Goal: Information Seeking & Learning: Check status

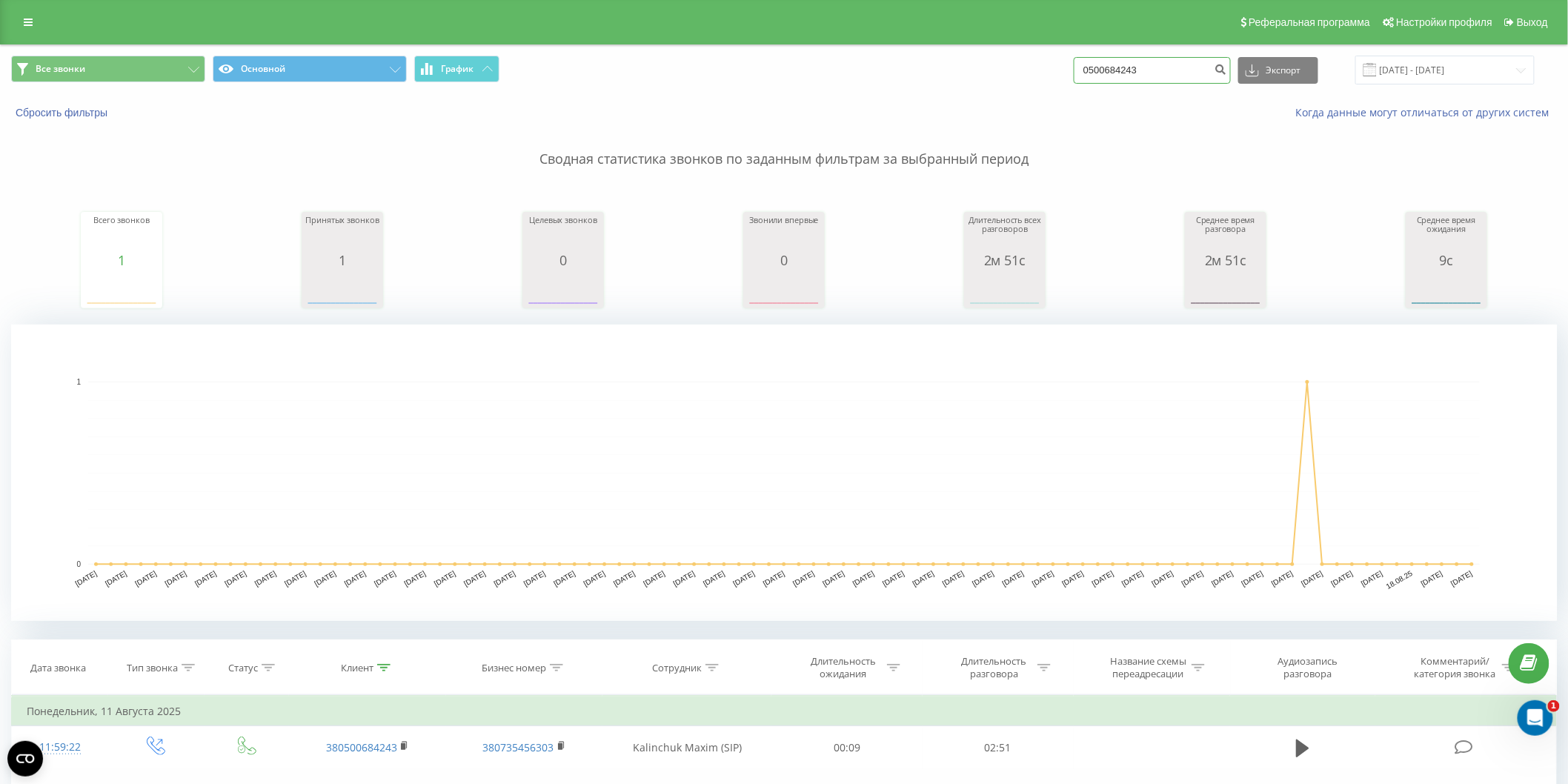
drag, startPoint x: 1186, startPoint y: 63, endPoint x: 868, endPoint y: 64, distance: 318.0
click at [868, 64] on div "Все звонки Основной График 0500684243 Экспорт .csv .xls .xlsx 22.05.2025 - 22.0…" at bounding box center [784, 70] width 1546 height 29
type input "0675996231"
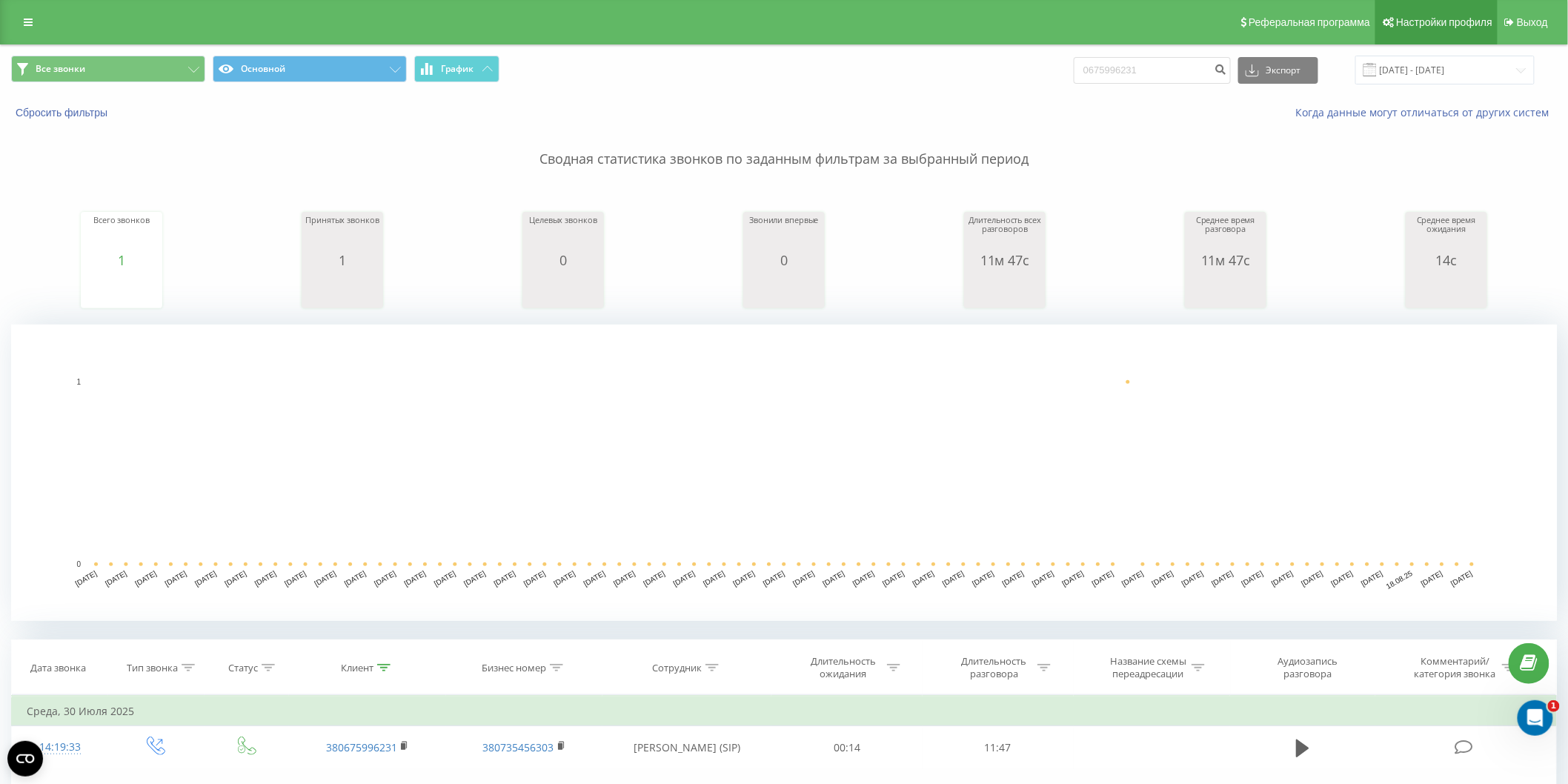
scroll to position [82, 0]
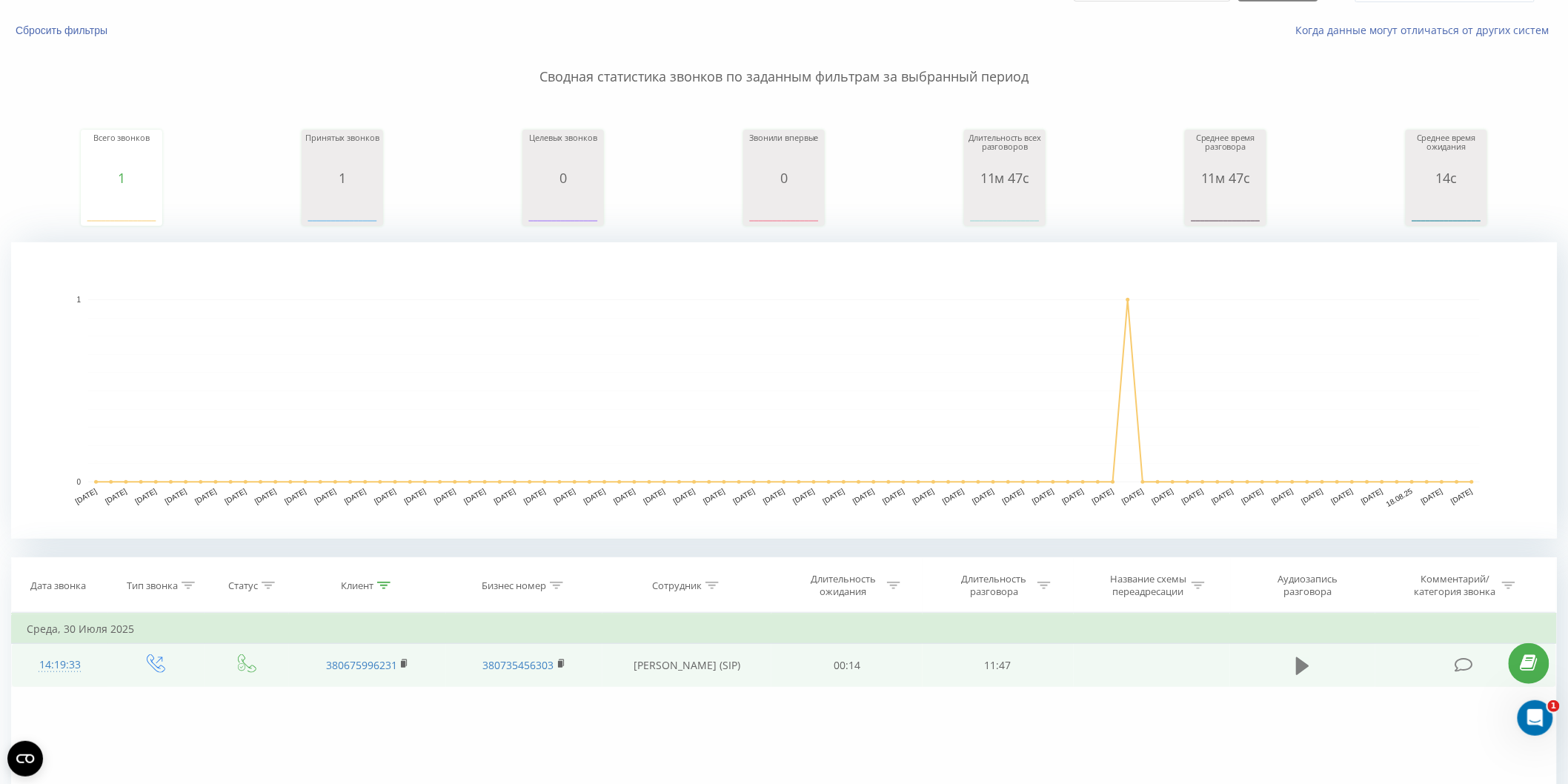
click at [1306, 662] on icon at bounding box center [1302, 665] width 13 height 18
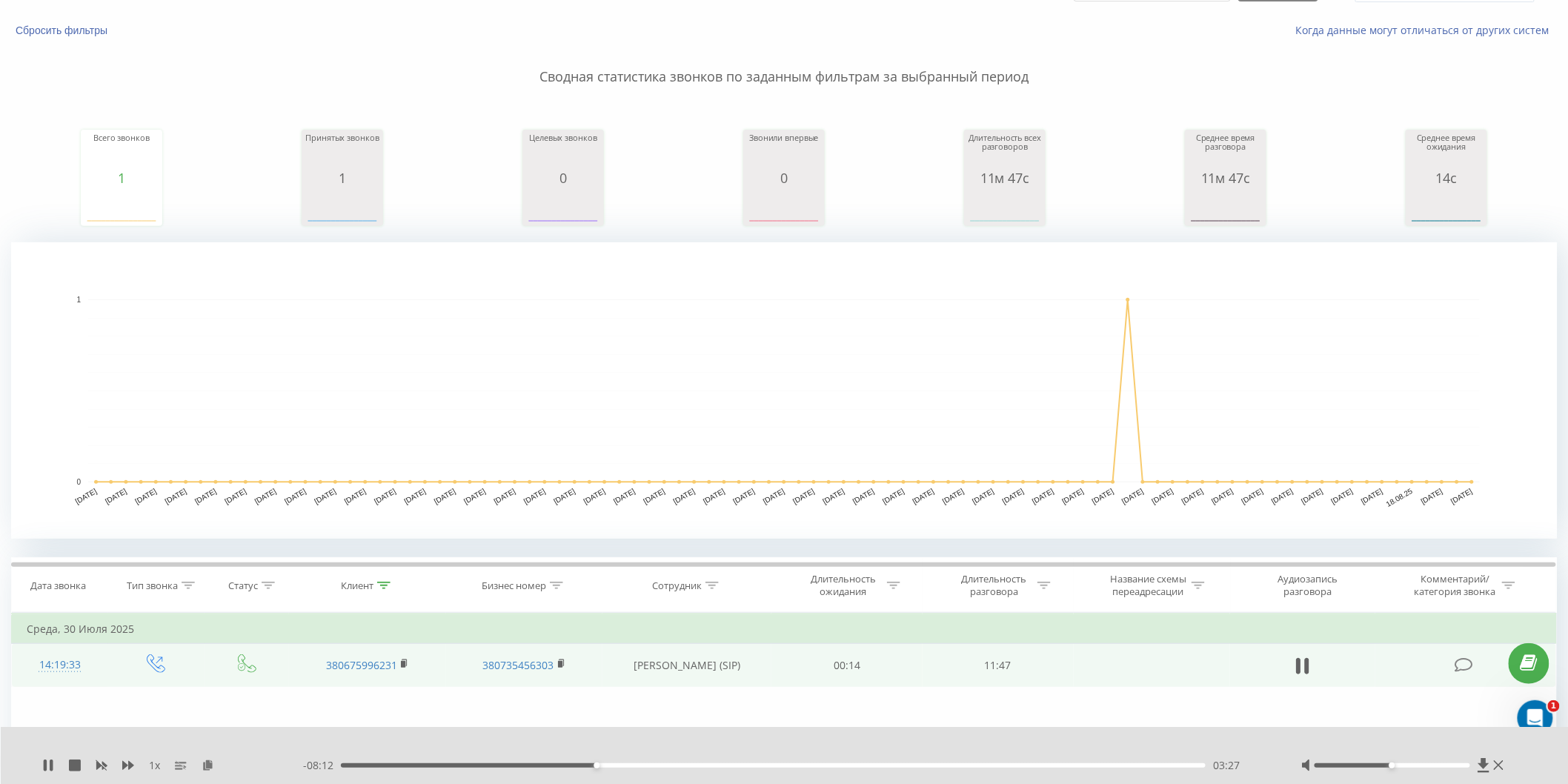
click at [418, 766] on div "03:27" at bounding box center [774, 766] width 865 height 5
click at [367, 764] on div "01:03" at bounding box center [774, 766] width 865 height 5
click at [45, 765] on icon at bounding box center [45, 765] width 3 height 12
click at [45, 762] on icon at bounding box center [48, 765] width 9 height 12
click at [1189, 712] on div "Фильтровать по условию Равно Введите значение Отмена OK Фильтровать по условию …" at bounding box center [784, 779] width 1546 height 333
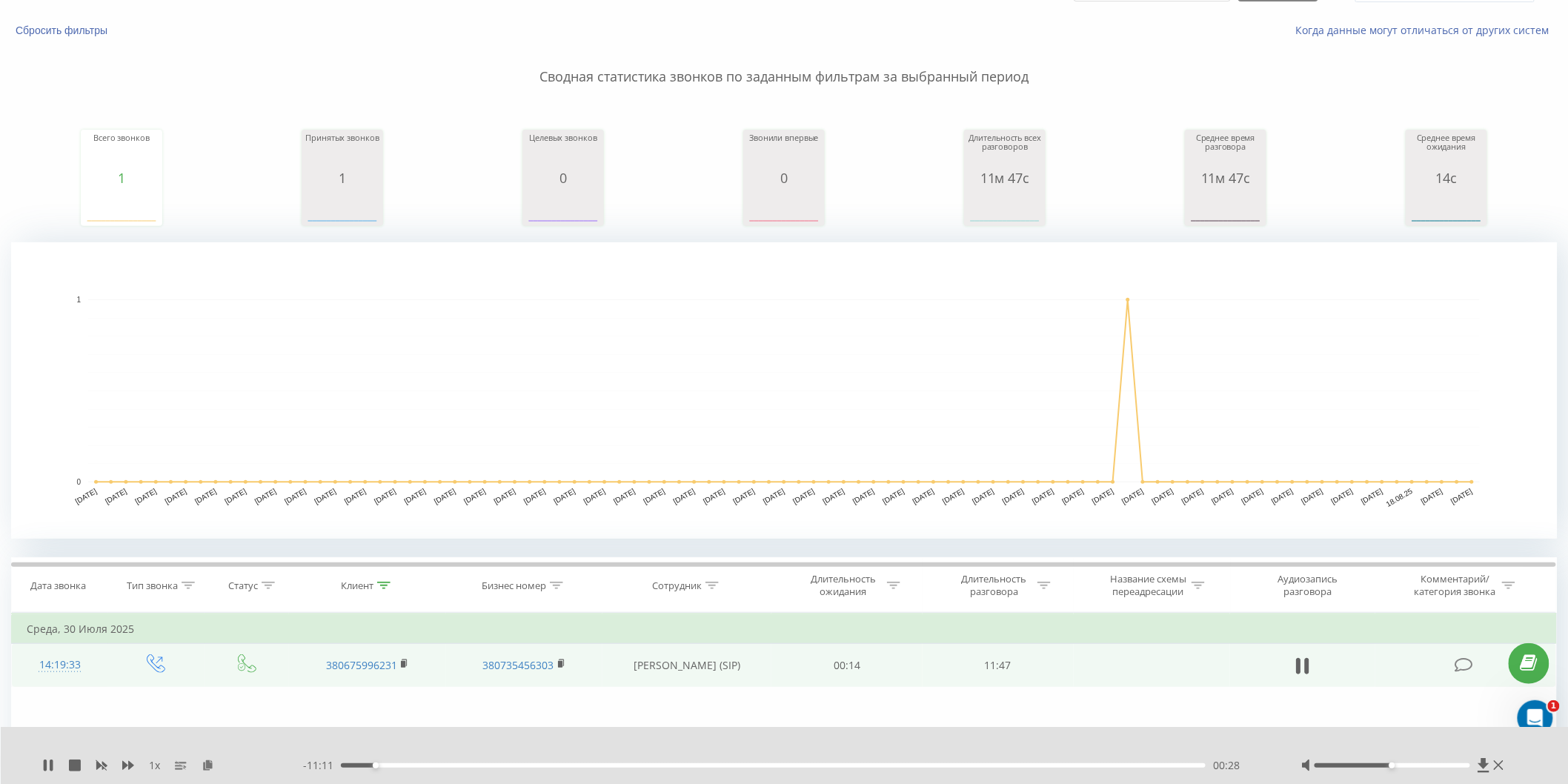
click at [1436, 763] on div at bounding box center [1392, 766] width 155 height 5
click at [1449, 763] on div at bounding box center [1392, 766] width 155 height 5
click at [1457, 765] on div "Accessibility label" at bounding box center [1455, 766] width 6 height 6
click at [132, 761] on icon at bounding box center [128, 765] width 12 height 12
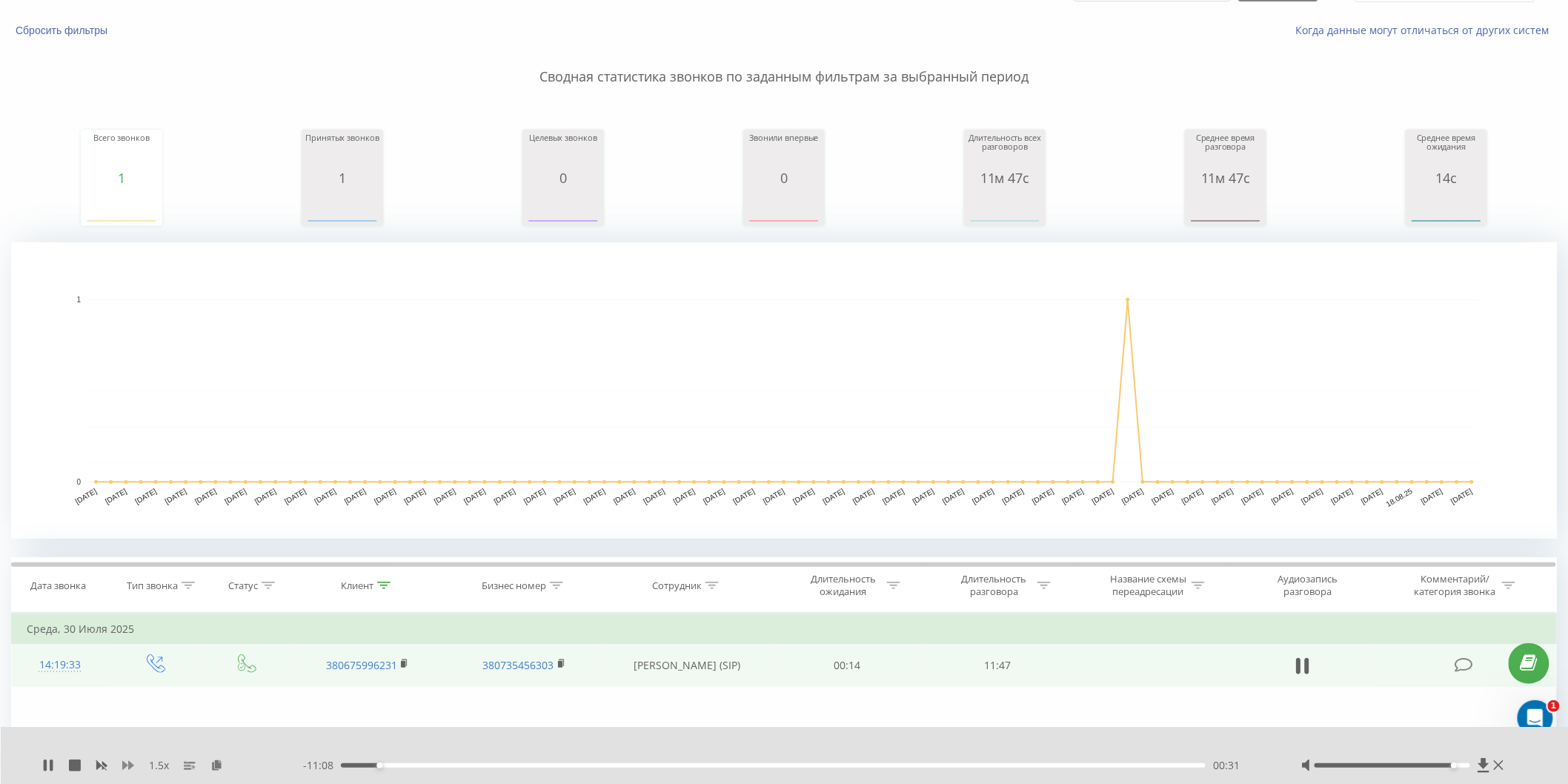
click at [132, 761] on icon at bounding box center [128, 765] width 12 height 12
click at [52, 765] on icon at bounding box center [52, 765] width 3 height 12
click at [52, 765] on icon at bounding box center [48, 765] width 12 height 12
click at [52, 767] on icon at bounding box center [52, 765] width 3 height 12
click at [49, 763] on icon at bounding box center [48, 765] width 12 height 12
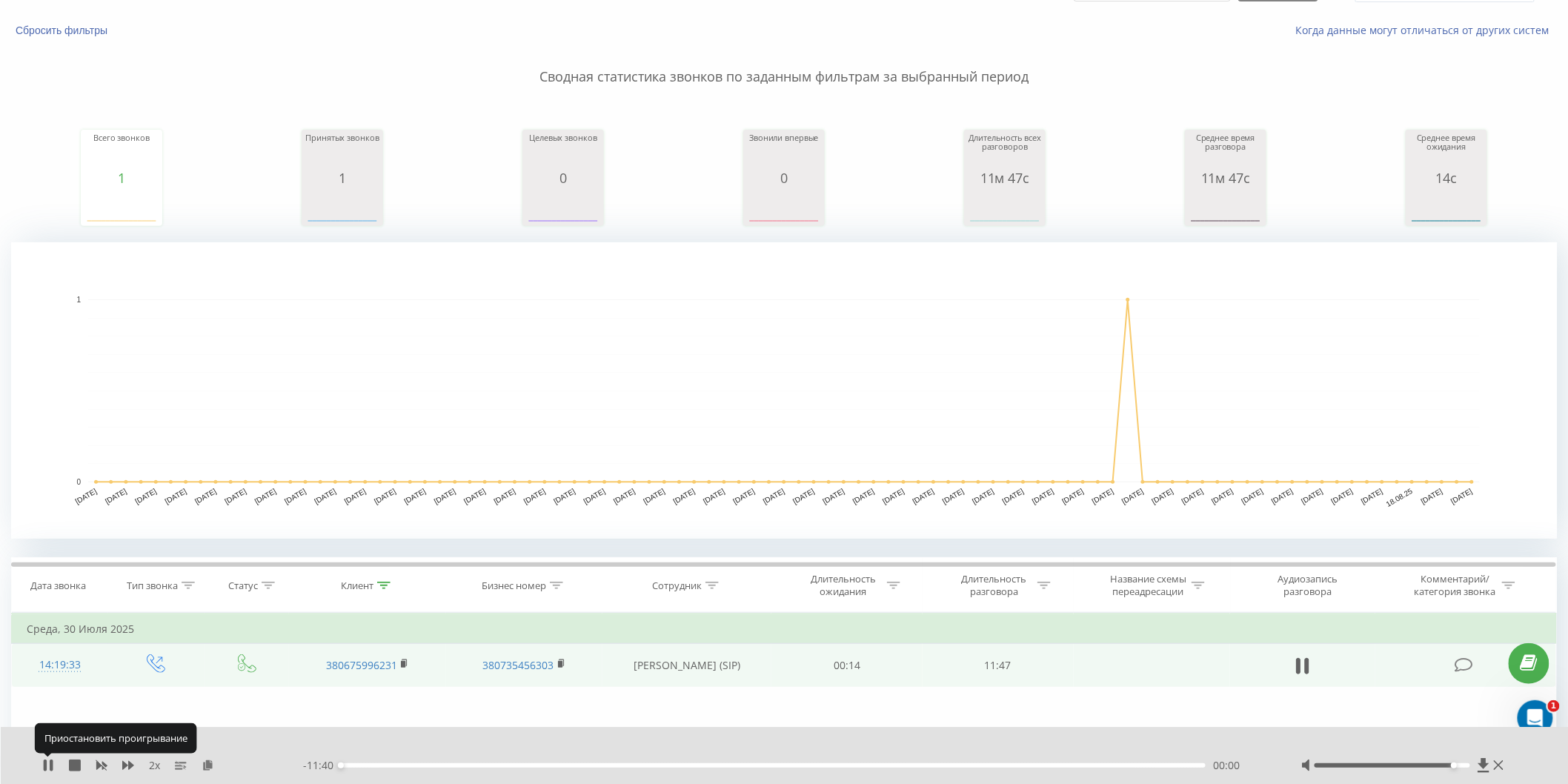
click at [49, 763] on icon at bounding box center [48, 765] width 12 height 12
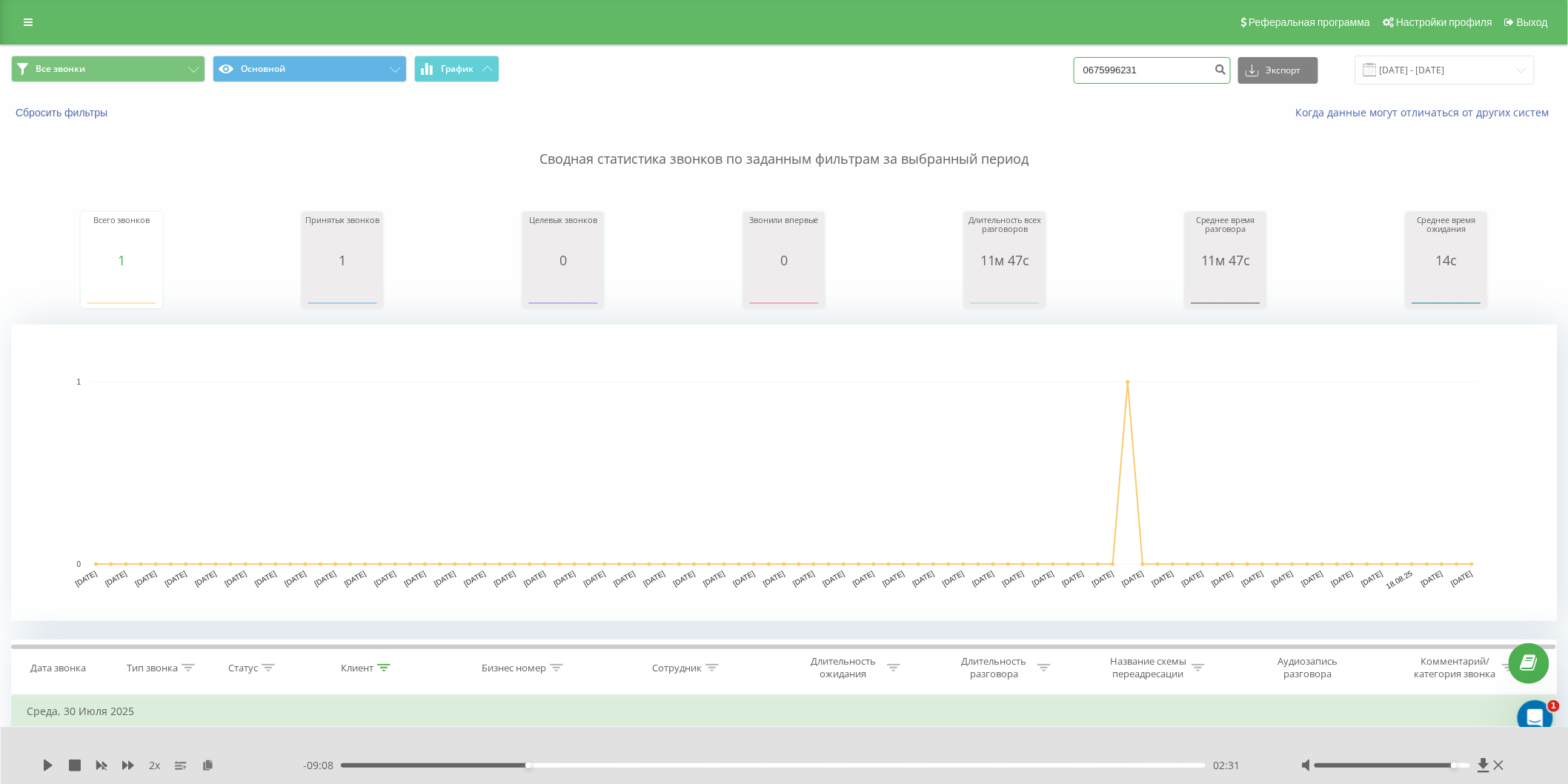
drag, startPoint x: 1164, startPoint y: 67, endPoint x: 876, endPoint y: 75, distance: 288.1
click at [876, 75] on div "Все звонки Основной График 0675996231 Экспорт .csv .xls .xlsx [DATE] - [DATE]" at bounding box center [784, 70] width 1546 height 29
type input "0967944002"
click at [1226, 72] on icon "submit" at bounding box center [1221, 68] width 12 height 9
click at [1226, 65] on icon "submit" at bounding box center [1221, 68] width 12 height 9
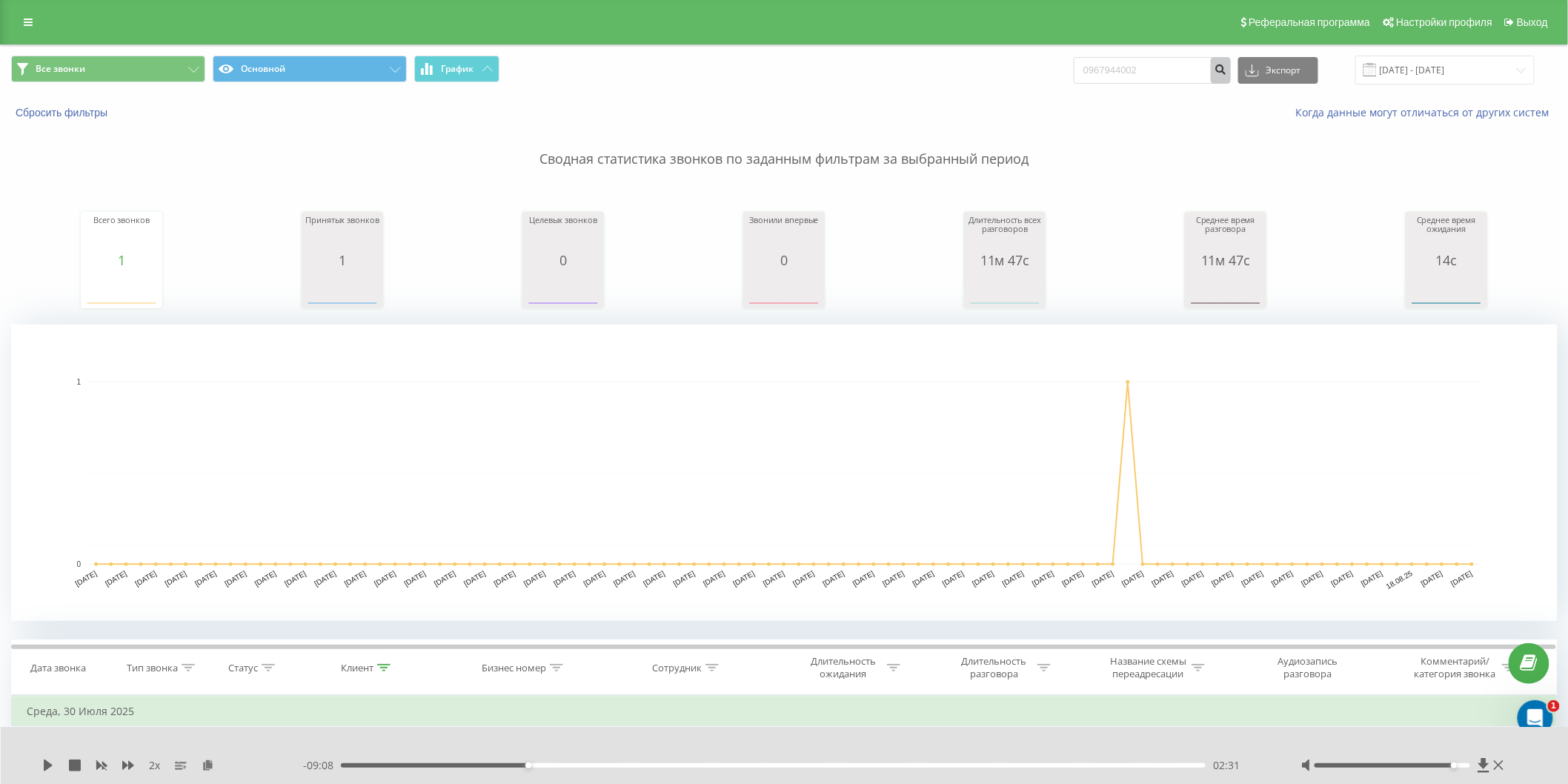
click at [1231, 62] on button "submit" at bounding box center [1221, 70] width 20 height 27
